Goal: Browse casually: Explore the website without a specific task or goal

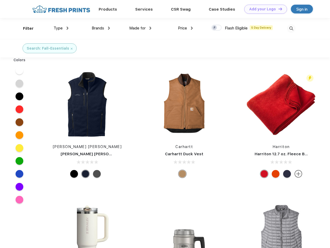
scroll to position [0, 0]
